Goal: Task Accomplishment & Management: Use online tool/utility

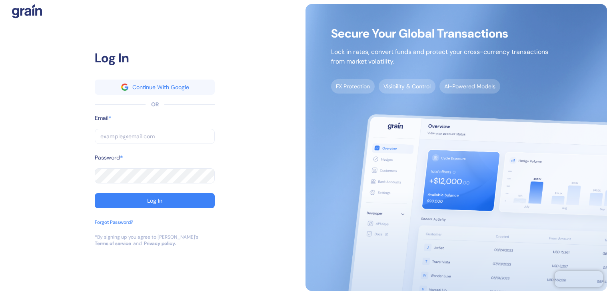
click at [133, 140] on input "text" at bounding box center [155, 136] width 120 height 15
paste input "[PERSON_NAME][EMAIL_ADDRESS][PERSON_NAME][PERSON_NAME][DOMAIN_NAME]"
type input "[PERSON_NAME][EMAIL_ADDRESS][PERSON_NAME][PERSON_NAME][DOMAIN_NAME]"
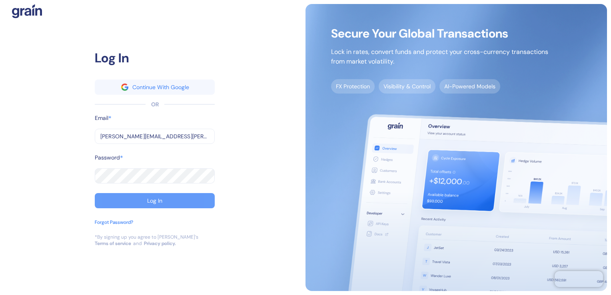
click at [167, 202] on button "Log In" at bounding box center [155, 200] width 120 height 15
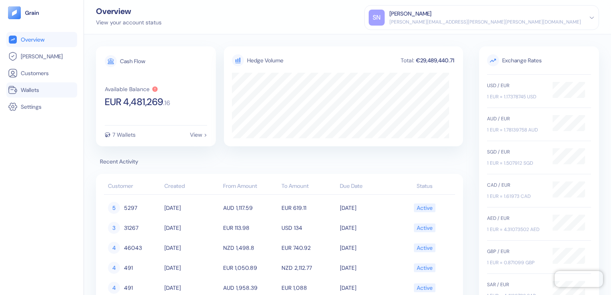
click at [34, 90] on span "Wallets" at bounding box center [30, 90] width 18 height 8
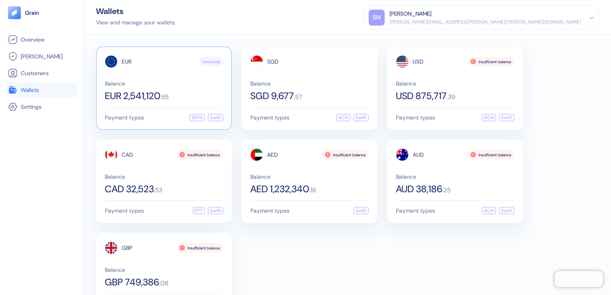
click at [147, 96] on span "EUR 2,541,120" at bounding box center [133, 96] width 56 height 10
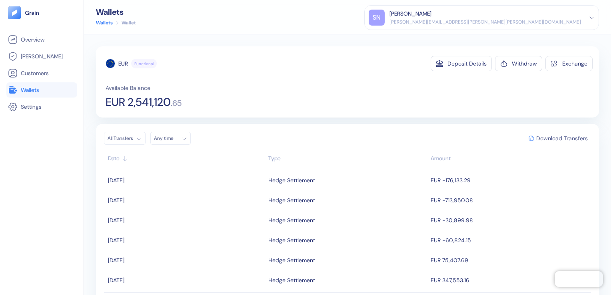
click at [559, 138] on span "Download Transfers" at bounding box center [563, 139] width 52 height 6
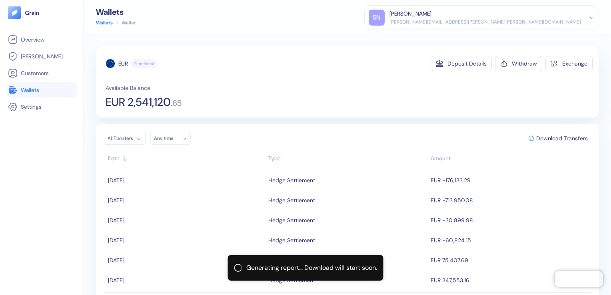
click at [24, 86] on span "Wallets" at bounding box center [30, 90] width 18 height 8
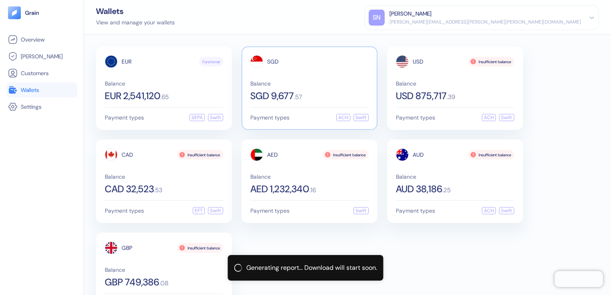
click at [286, 94] on span "SGD 9,677" at bounding box center [272, 96] width 44 height 10
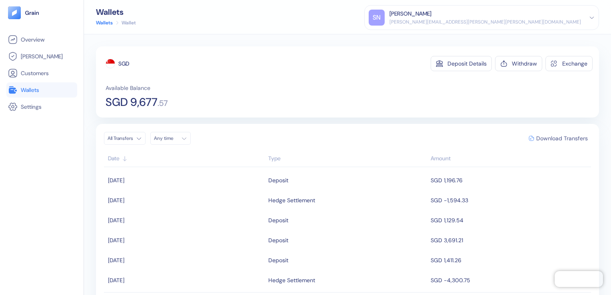
click at [554, 138] on span "Download Transfers" at bounding box center [563, 139] width 52 height 6
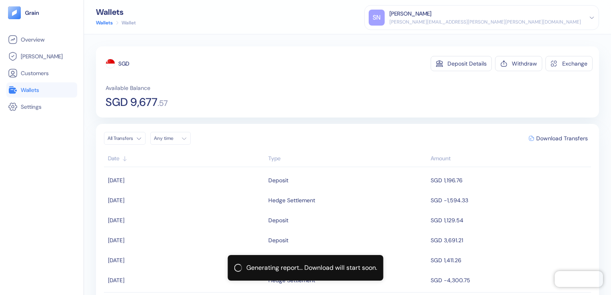
click at [29, 90] on span "Wallets" at bounding box center [30, 90] width 18 height 8
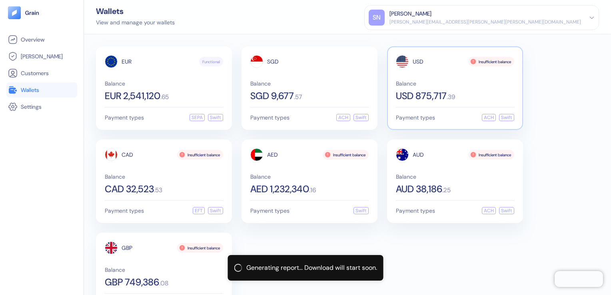
click at [411, 97] on span "USD 875,717" at bounding box center [421, 96] width 51 height 10
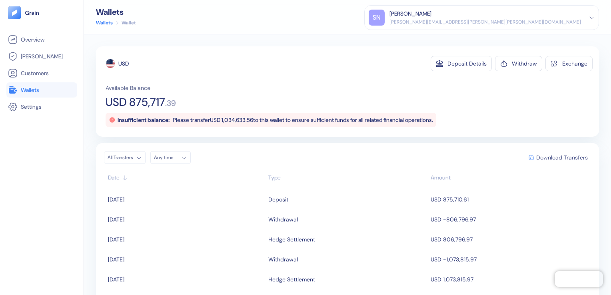
click at [557, 155] on span "Download Transfers" at bounding box center [563, 158] width 52 height 6
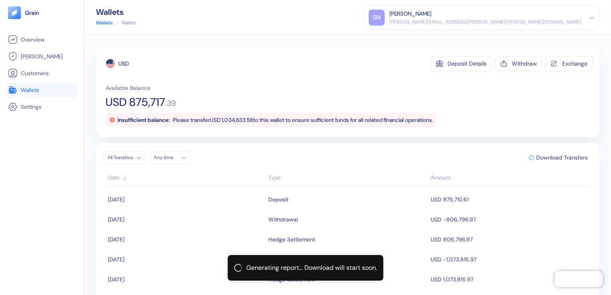
click at [34, 90] on span "Wallets" at bounding box center [30, 90] width 18 height 8
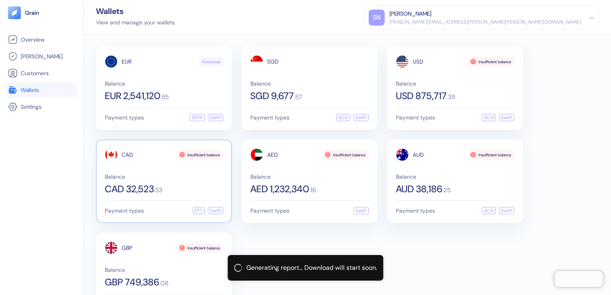
click at [136, 191] on span "CAD 32,523" at bounding box center [129, 189] width 49 height 10
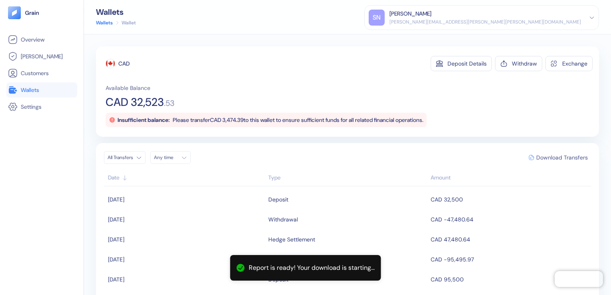
click at [557, 158] on span "Download Transfers" at bounding box center [563, 158] width 52 height 6
click at [36, 90] on span "Wallets" at bounding box center [30, 90] width 18 height 8
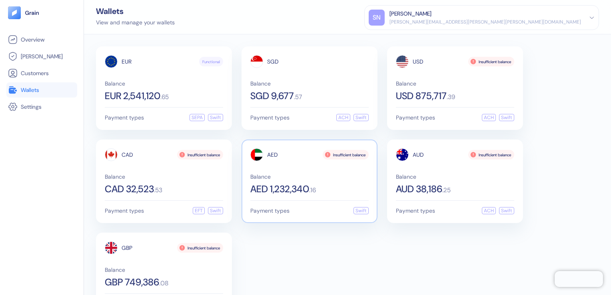
click at [270, 191] on span "AED 1,232,340" at bounding box center [279, 189] width 59 height 10
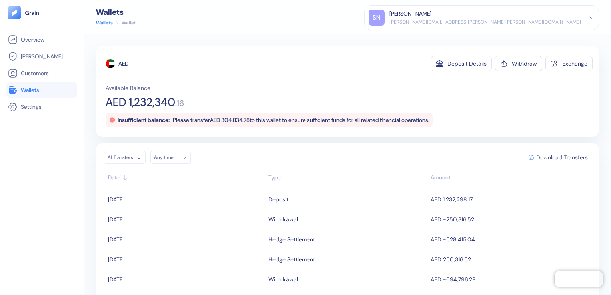
click at [569, 156] on span "Download Transfers" at bounding box center [563, 158] width 52 height 6
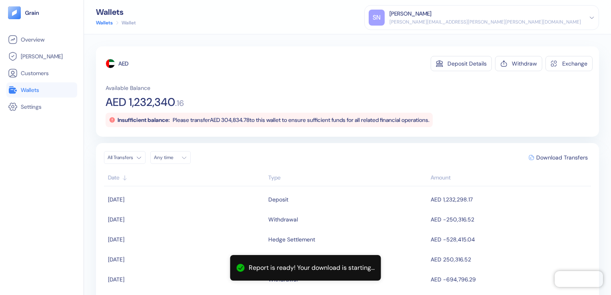
click at [26, 89] on span "Wallets" at bounding box center [30, 90] width 18 height 8
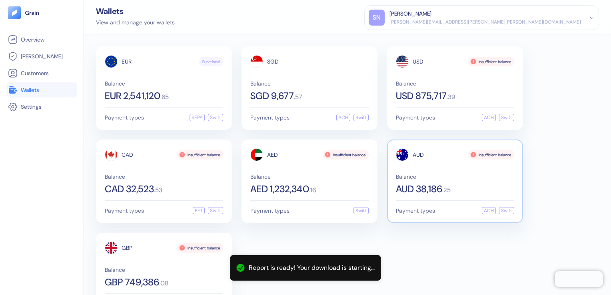
click at [431, 188] on span "AUD 38,186" at bounding box center [419, 189] width 46 height 10
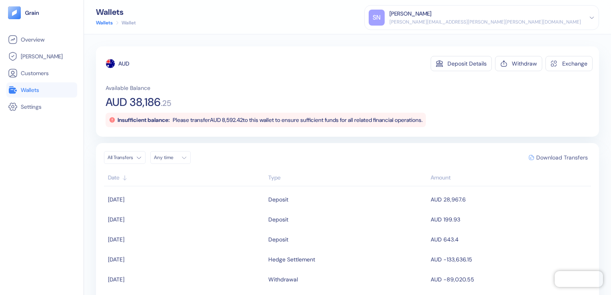
click at [552, 159] on span "Download Transfers" at bounding box center [563, 158] width 52 height 6
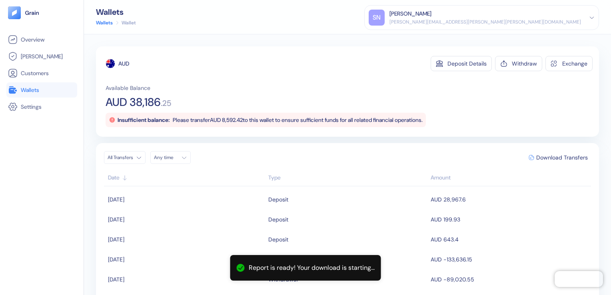
click at [30, 87] on span "Wallets" at bounding box center [30, 90] width 18 height 8
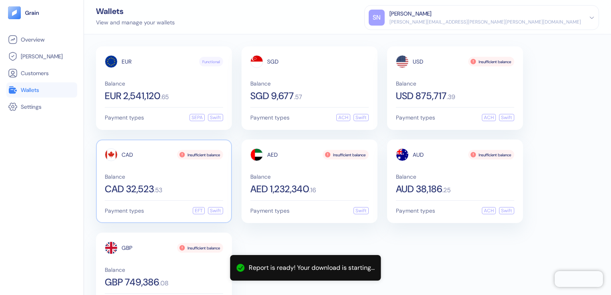
scroll to position [31, 0]
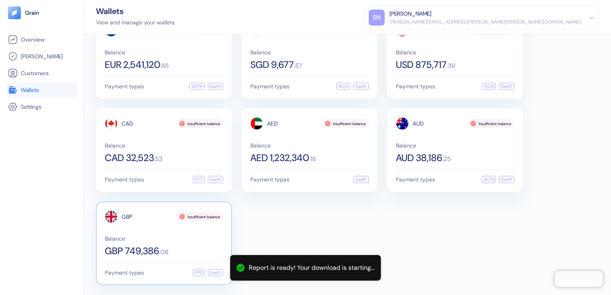
click at [142, 246] on span "GBP 749,386" at bounding box center [132, 251] width 54 height 10
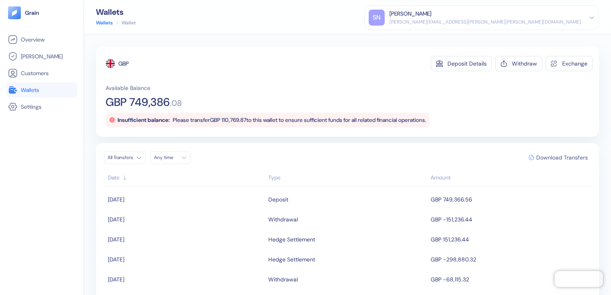
click at [550, 159] on span "Download Transfers" at bounding box center [563, 158] width 52 height 6
click at [25, 86] on span "Wallets" at bounding box center [30, 90] width 18 height 8
